Goal: Task Accomplishment & Management: Use online tool/utility

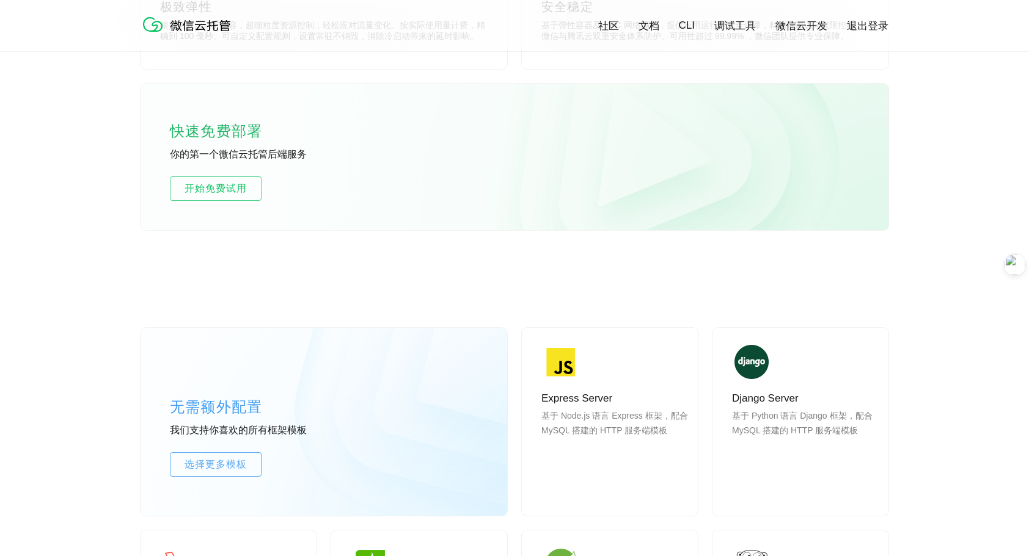
scroll to position [733, 0]
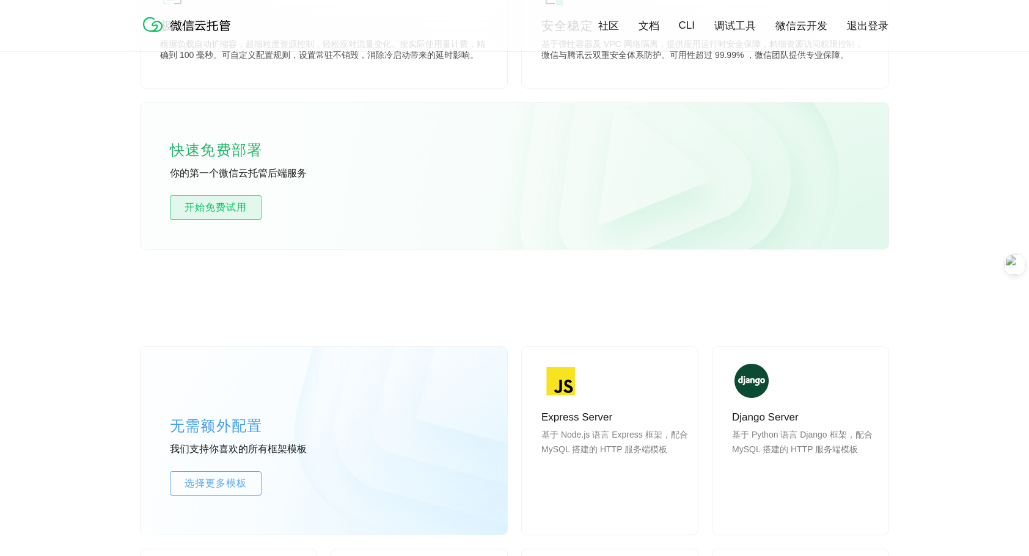
click at [221, 211] on span "开始免费试用" at bounding box center [215, 207] width 90 height 15
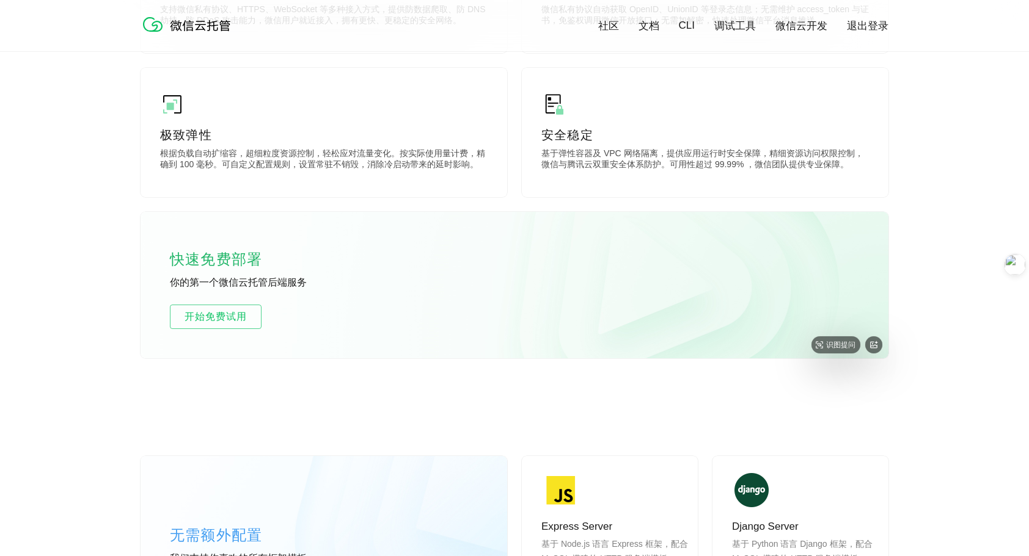
scroll to position [0, 2172]
drag, startPoint x: 226, startPoint y: 319, endPoint x: 238, endPoint y: 319, distance: 12.2
click at [226, 319] on span "开始免费试用" at bounding box center [215, 317] width 90 height 15
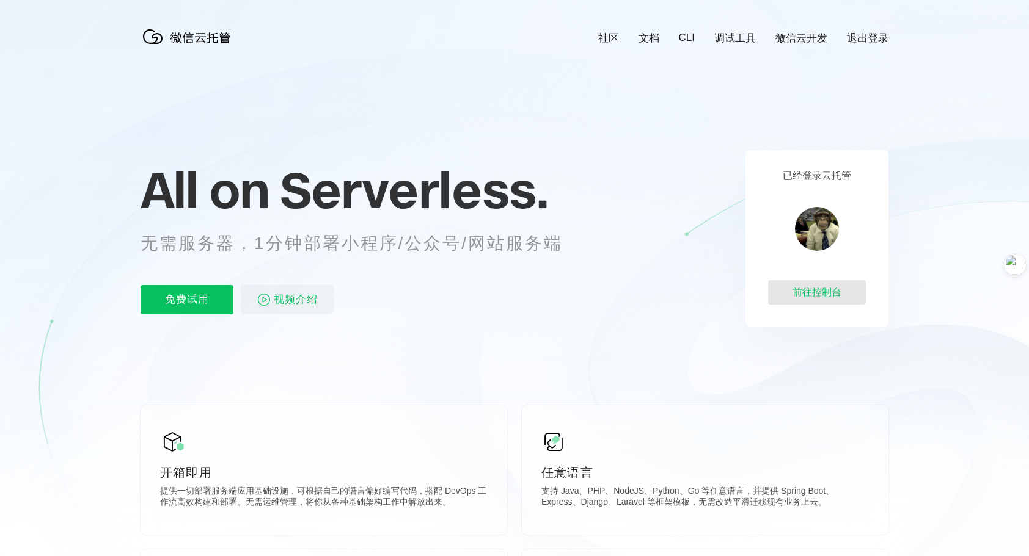
click at [811, 289] on div "前往控制台" at bounding box center [817, 292] width 98 height 24
click at [652, 42] on link "文档" at bounding box center [648, 38] width 21 height 14
click at [814, 293] on div "前往控制台" at bounding box center [817, 292] width 98 height 24
